Goal: Submit feedback/report problem

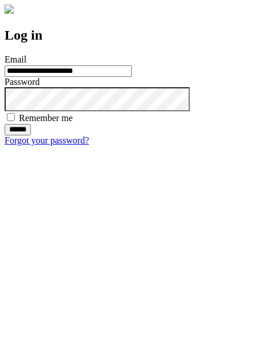
type input "**********"
click at [31, 136] on input "******" at bounding box center [18, 129] width 26 height 11
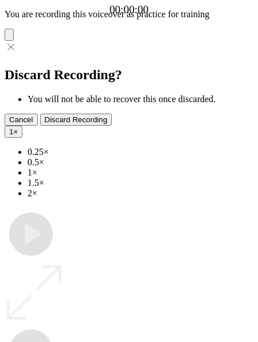
type input "**********"
